Goal: Task Accomplishment & Management: Manage account settings

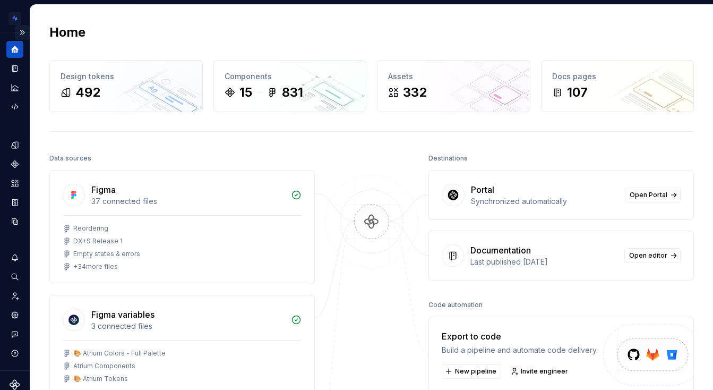
click at [22, 29] on button "Expand sidebar" at bounding box center [22, 32] width 15 height 15
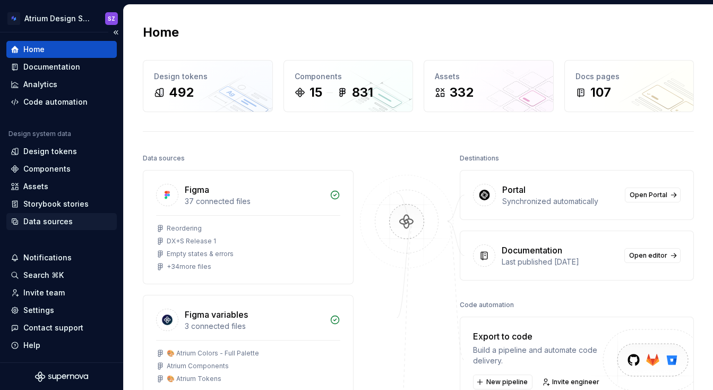
scroll to position [1, 0]
click at [58, 303] on div "Settings" at bounding box center [61, 309] width 110 height 17
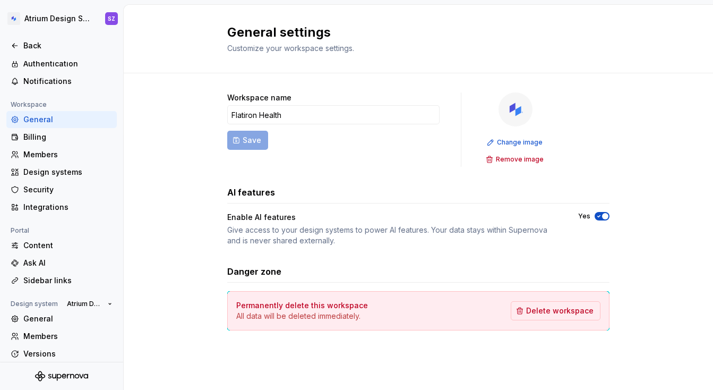
scroll to position [78, 0]
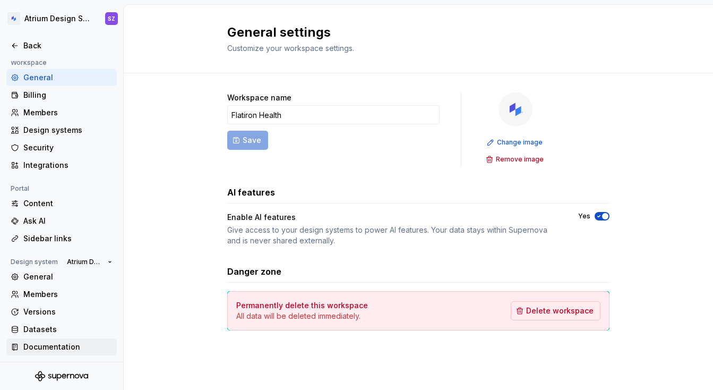
click at [76, 340] on div "Documentation" at bounding box center [61, 346] width 110 height 17
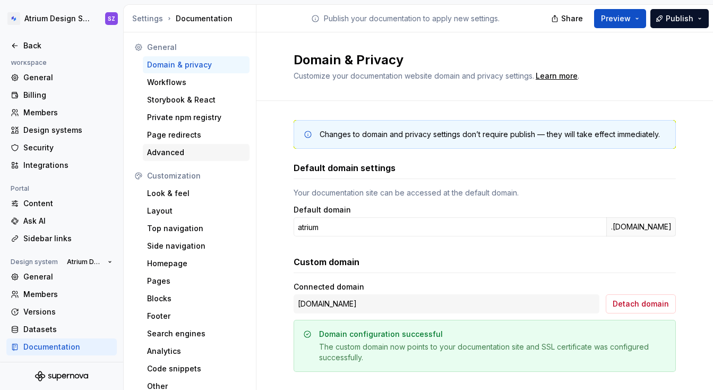
click at [171, 154] on div "Advanced" at bounding box center [196, 152] width 98 height 11
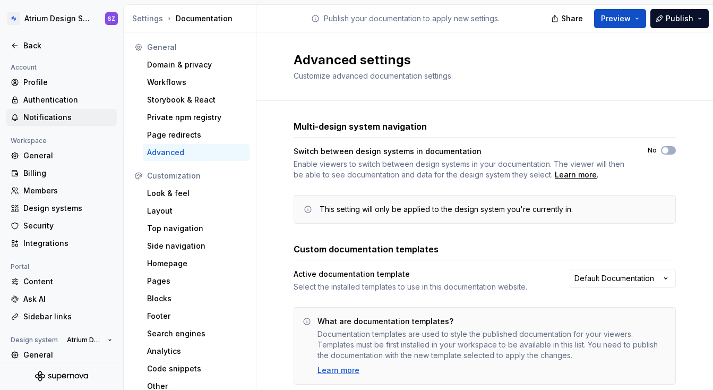
scroll to position [78, 0]
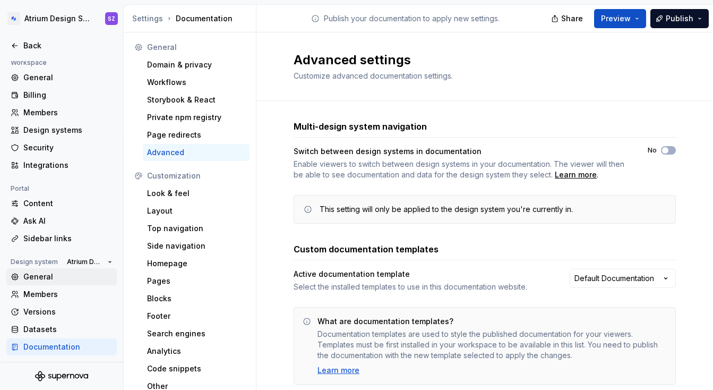
click at [69, 280] on div "General" at bounding box center [67, 276] width 89 height 11
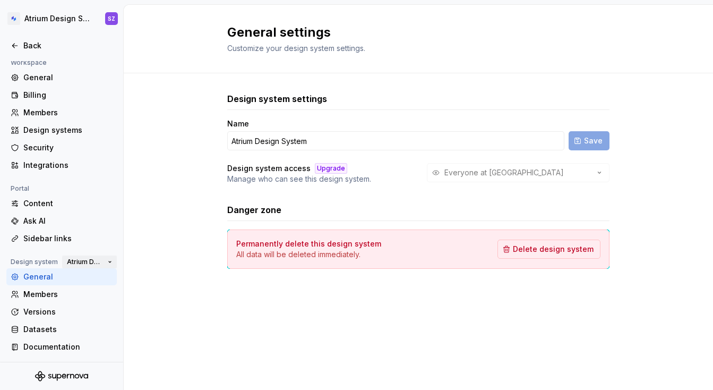
click at [106, 262] on button "Atrium Design System" at bounding box center [89, 261] width 55 height 15
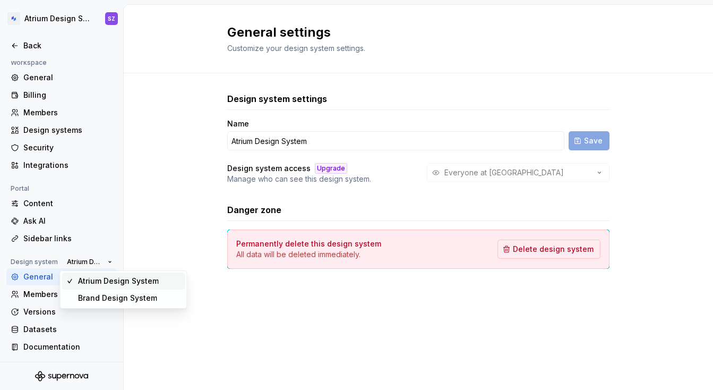
click at [256, 321] on div "General settings Customize your design system settings. Design system settings …" at bounding box center [418, 197] width 589 height 385
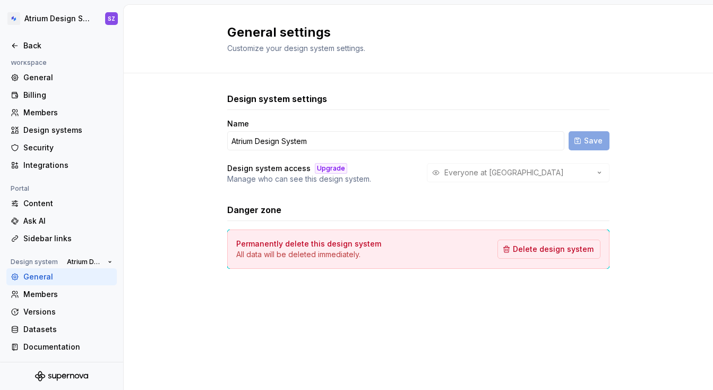
click at [468, 170] on div "Everyone at [GEOGRAPHIC_DATA]" at bounding box center [518, 172] width 183 height 19
click at [15, 47] on icon at bounding box center [15, 45] width 8 height 8
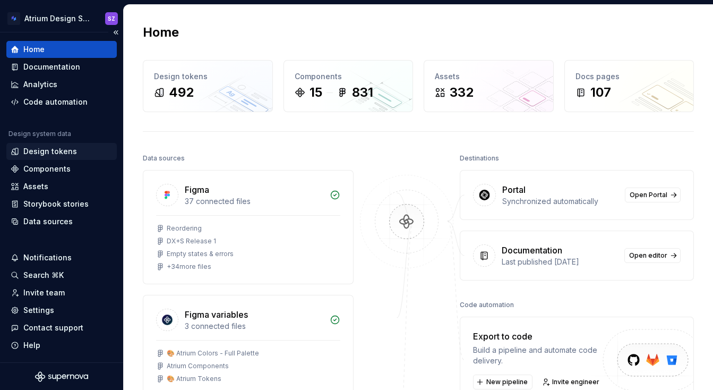
scroll to position [1, 0]
click at [38, 70] on div "Documentation" at bounding box center [51, 66] width 57 height 11
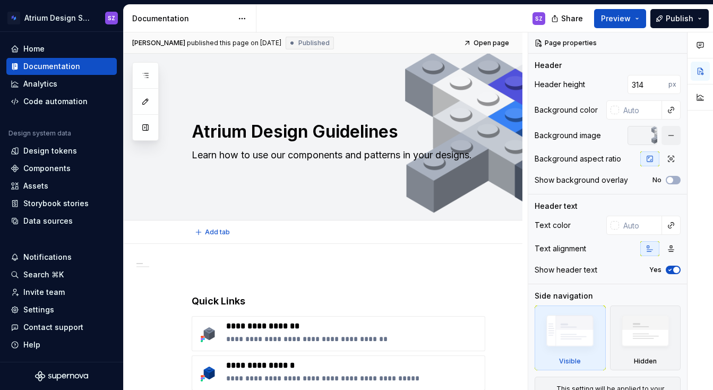
type textarea "*"
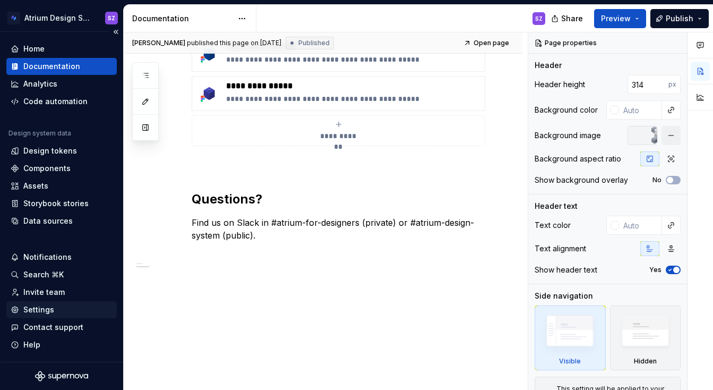
click at [49, 308] on div "Settings" at bounding box center [38, 309] width 31 height 11
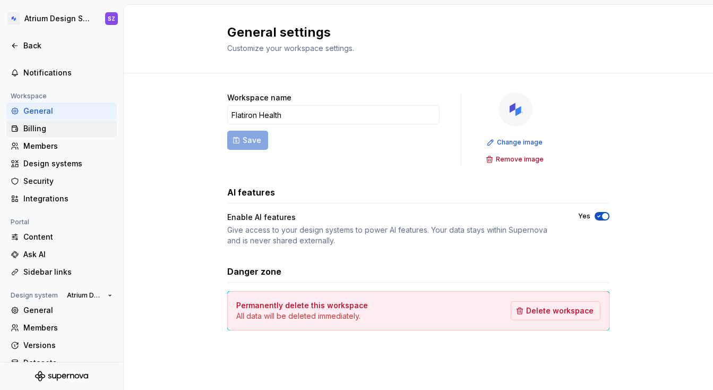
scroll to position [65, 0]
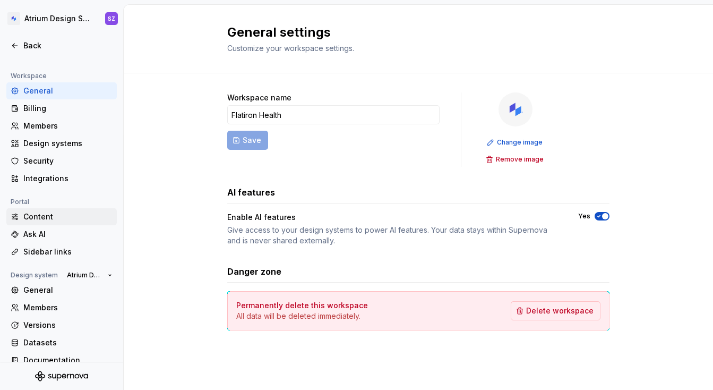
click at [63, 221] on div "Content" at bounding box center [67, 216] width 89 height 11
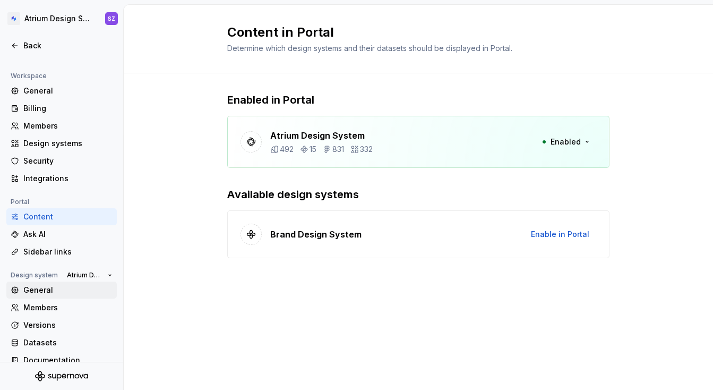
click at [75, 288] on div "General" at bounding box center [67, 290] width 89 height 11
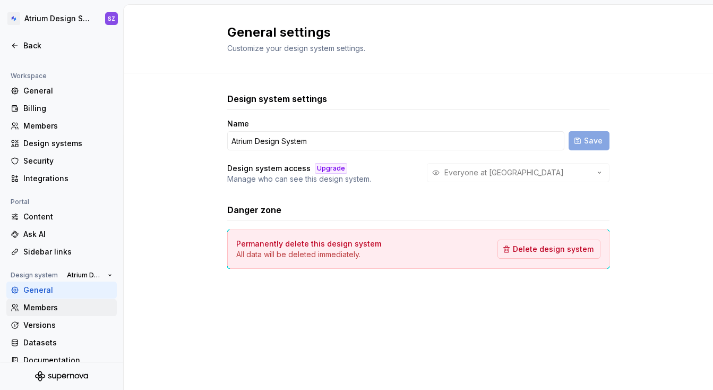
scroll to position [78, 0]
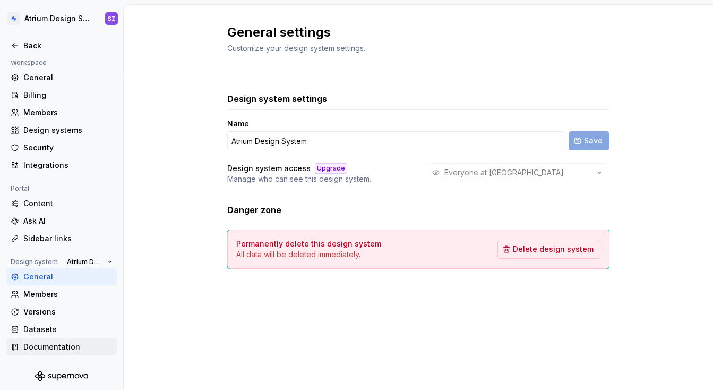
click at [56, 342] on div "Documentation" at bounding box center [67, 346] width 89 height 11
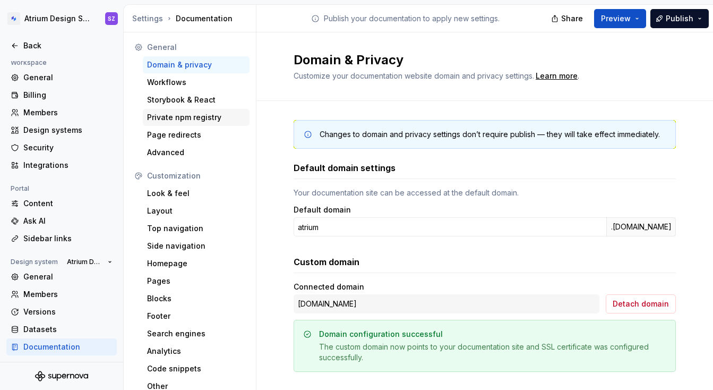
click at [188, 117] on div "Private npm registry" at bounding box center [196, 117] width 98 height 11
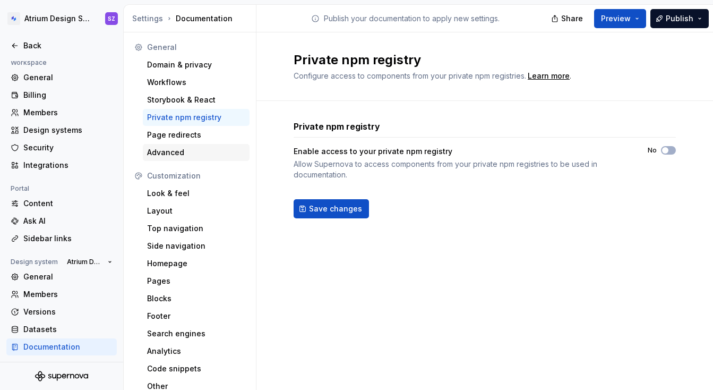
click at [187, 148] on div "Advanced" at bounding box center [196, 152] width 98 height 11
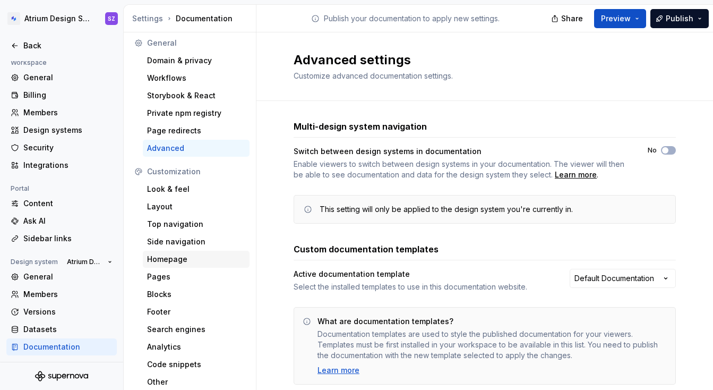
scroll to position [6, 0]
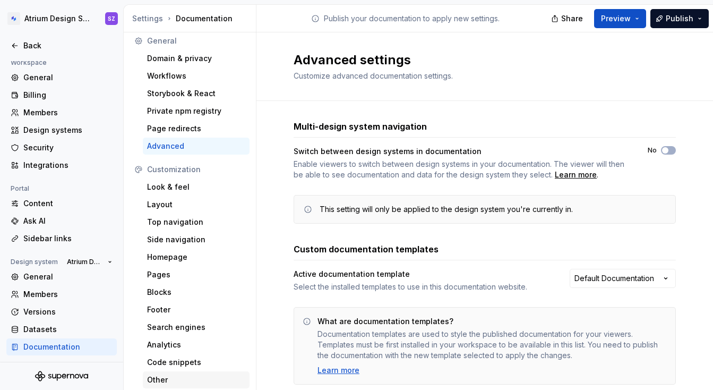
click at [166, 372] on div "Other" at bounding box center [196, 379] width 107 height 17
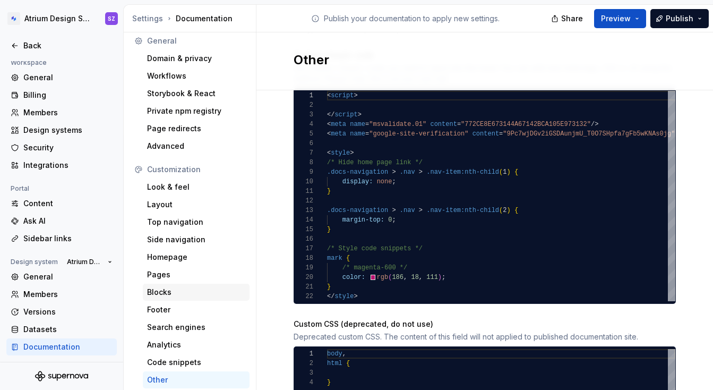
scroll to position [222, 0]
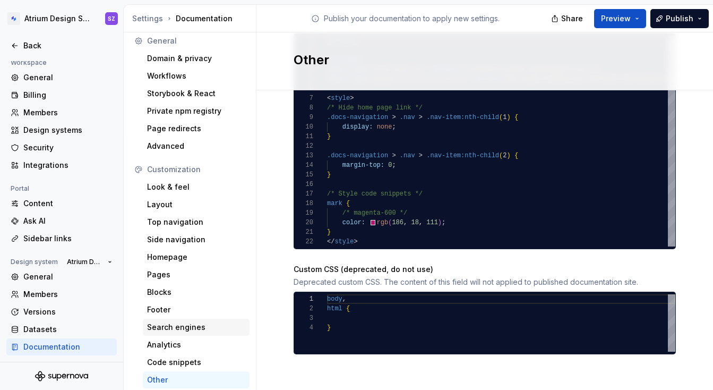
click at [182, 331] on div "Search engines" at bounding box center [196, 327] width 98 height 11
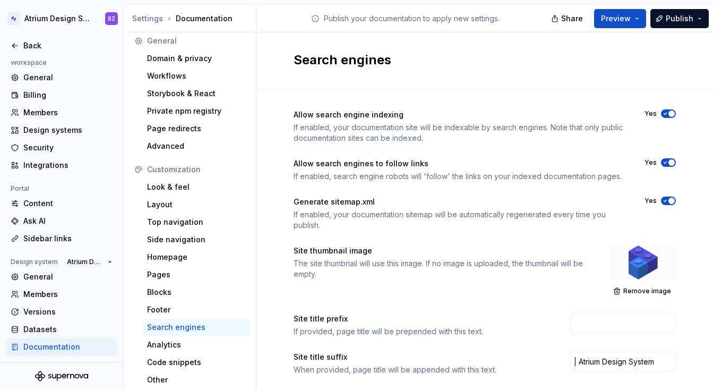
click at [669, 113] on span "button" at bounding box center [671, 113] width 6 height 6
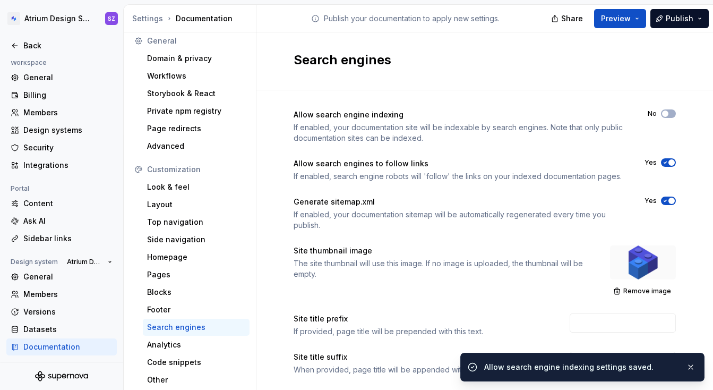
click at [669, 162] on span "button" at bounding box center [671, 162] width 6 height 6
click at [670, 201] on span "button" at bounding box center [671, 200] width 6 height 6
type button "on"
